Goal: Navigation & Orientation: Find specific page/section

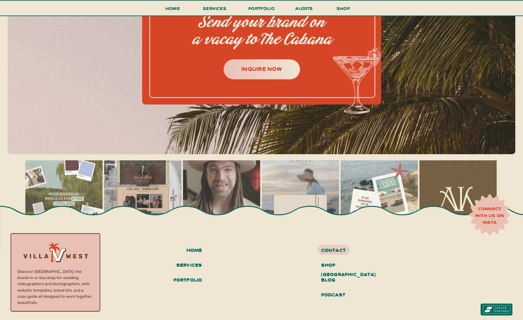
scroll to position [2870, 0]
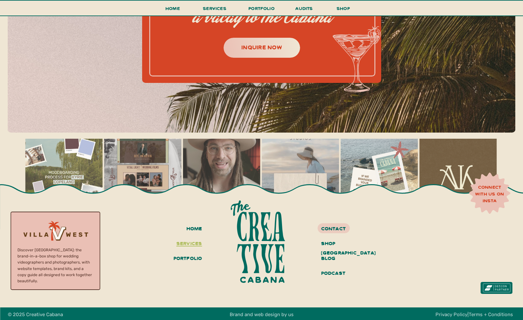
click at [192, 245] on h3 "services" at bounding box center [188, 244] width 28 height 11
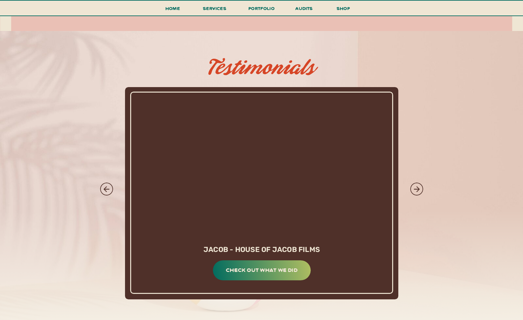
scroll to position [3181, 0]
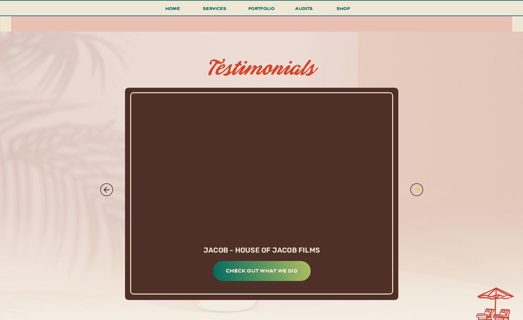
click at [414, 188] on icon at bounding box center [416, 190] width 9 height 9
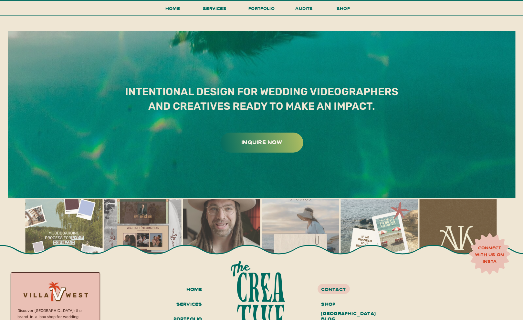
scroll to position [3772, 0]
